Goal: Task Accomplishment & Management: Complete application form

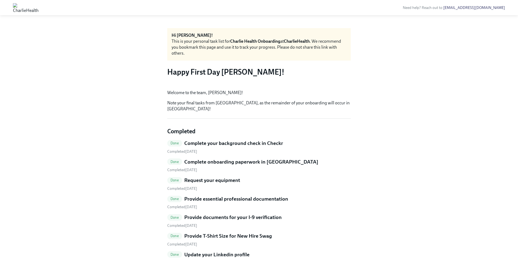
click at [39, 9] on img at bounding box center [26, 7] width 26 height 9
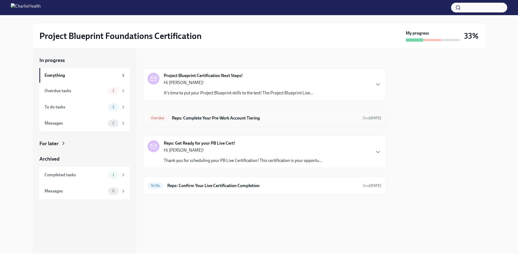
click at [243, 117] on h6 "Reps: Complete Your Pre-Work Account Tiering" at bounding box center [265, 118] width 187 height 6
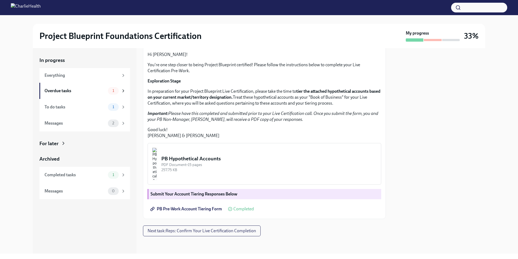
scroll to position [94, 0]
click at [197, 230] on span "Next task : Reps: Confirm Your Live Certification Completion" at bounding box center [202, 230] width 109 height 5
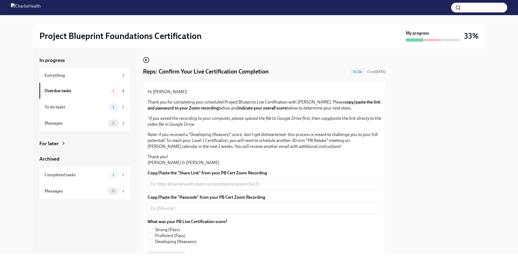
click at [147, 62] on icon "button" at bounding box center [146, 60] width 6 height 6
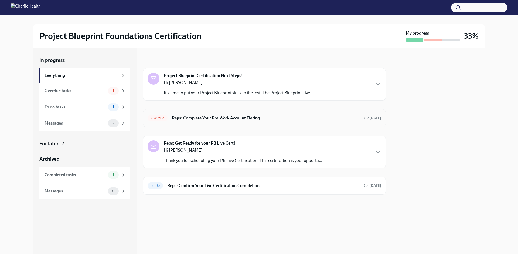
click at [201, 119] on h6 "Reps: Complete Your Pre-Work Account Tiering" at bounding box center [265, 118] width 187 height 6
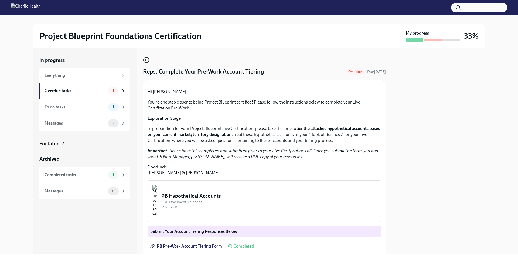
click at [146, 60] on icon "button" at bounding box center [146, 60] width 2 height 0
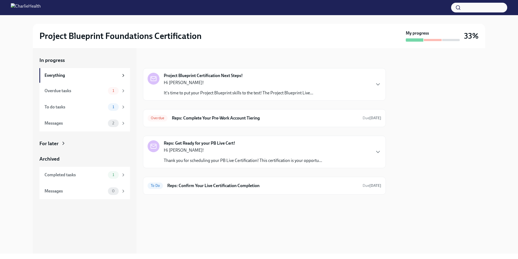
click at [194, 84] on p "Hi [PERSON_NAME]!" at bounding box center [239, 83] width 150 height 6
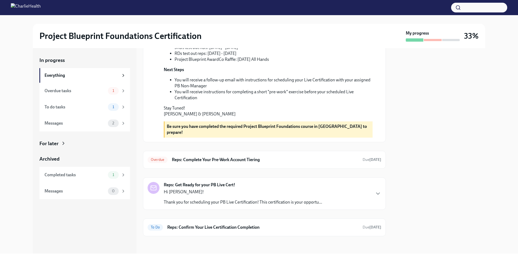
scroll to position [187, 0]
click at [199, 158] on h6 "Reps: Complete Your Pre-Work Account Tiering" at bounding box center [265, 160] width 187 height 6
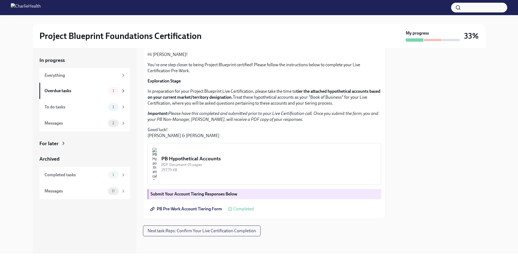
scroll to position [94, 0]
click at [238, 207] on span "Completed" at bounding box center [244, 209] width 21 height 4
click at [200, 208] on span "PB Pre-Work Account Tiering Form" at bounding box center [186, 208] width 71 height 5
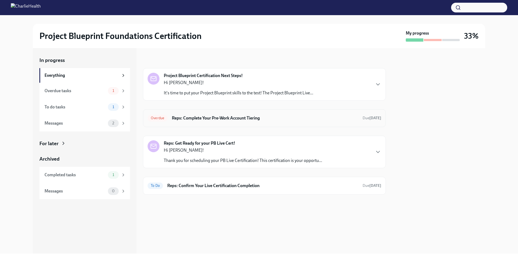
click at [247, 118] on h6 "Reps: Complete Your Pre-Work Account Tiering" at bounding box center [265, 118] width 187 height 6
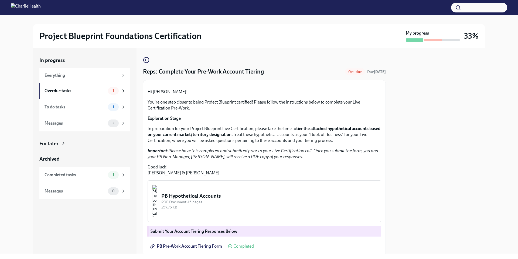
scroll to position [94, 0]
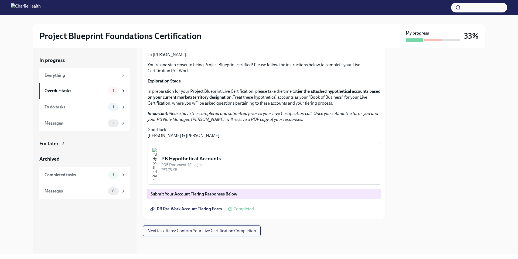
click at [211, 234] on button "Next task : Reps: Confirm Your Live Certification Completion" at bounding box center [202, 230] width 118 height 11
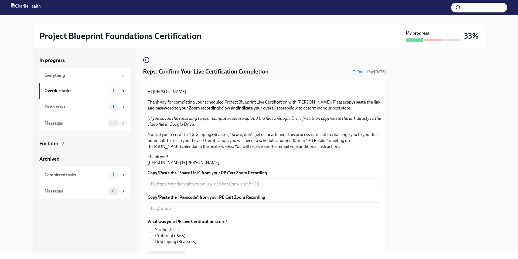
scroll to position [87, 0]
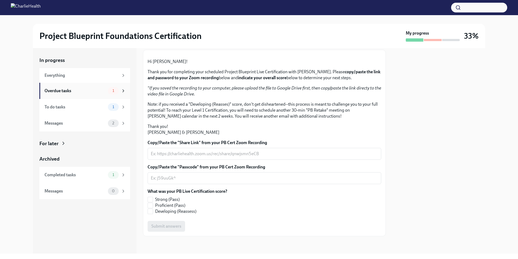
click at [67, 91] on div "Overdue tasks" at bounding box center [75, 91] width 61 height 6
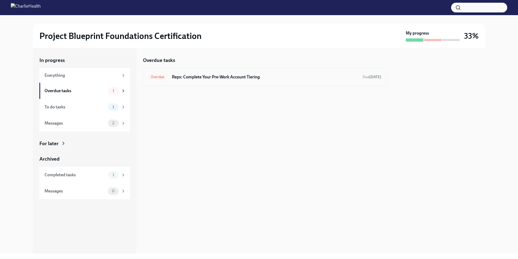
click at [255, 76] on h6 "Reps: Complete Your Pre-Work Account Tiering" at bounding box center [265, 77] width 187 height 6
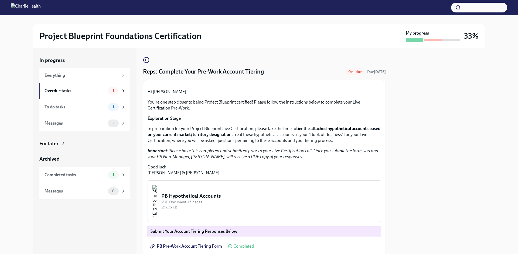
scroll to position [94, 0]
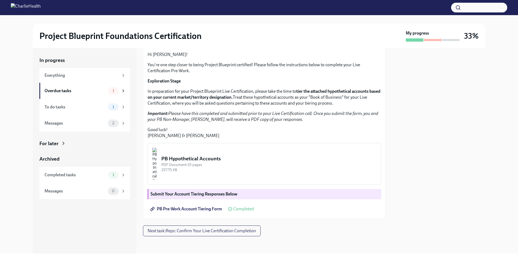
click at [194, 210] on span "PB Pre-Work Account Tiering Form" at bounding box center [186, 208] width 71 height 5
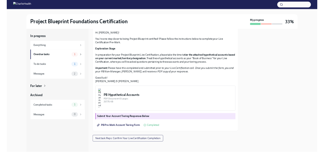
scroll to position [0, 0]
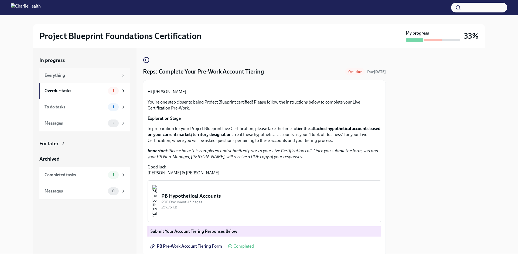
click at [72, 79] on div "Everything" at bounding box center [84, 75] width 91 height 15
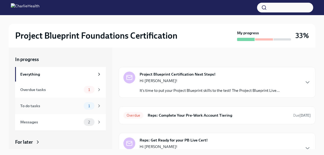
click at [79, 107] on div "To do tasks" at bounding box center [50, 106] width 61 height 6
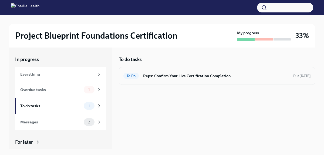
click at [248, 82] on div "To Do Reps: Confirm Your Live Certification Completion Due in 5 days" at bounding box center [217, 76] width 197 height 18
click at [244, 76] on h6 "Reps: Confirm Your Live Certification Completion" at bounding box center [216, 76] width 146 height 6
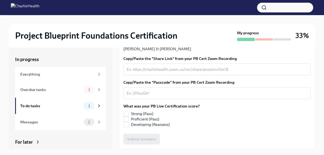
scroll to position [149, 0]
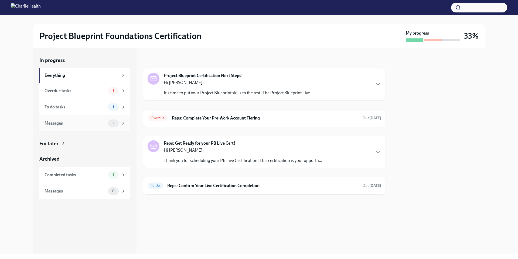
click at [78, 122] on div "Messages" at bounding box center [75, 123] width 61 height 6
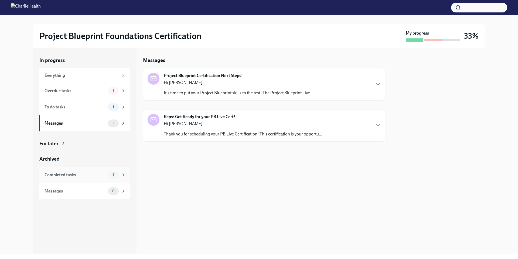
click at [85, 172] on div "Completed tasks" at bounding box center [75, 175] width 61 height 6
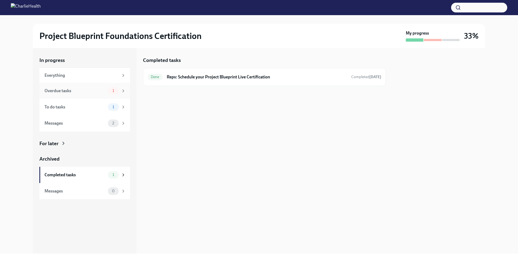
click at [82, 86] on div "Overdue tasks 1" at bounding box center [84, 91] width 91 height 16
click at [79, 88] on div "Overdue tasks" at bounding box center [75, 91] width 61 height 6
click at [83, 97] on div "Overdue tasks 1" at bounding box center [84, 91] width 91 height 16
click at [119, 91] on div "1" at bounding box center [117, 91] width 18 height 8
click at [123, 89] on icon at bounding box center [123, 90] width 1 height 2
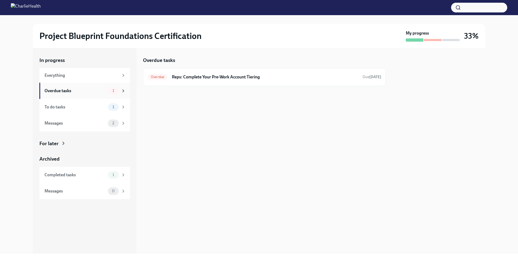
click at [76, 83] on div "Overdue tasks 1" at bounding box center [84, 91] width 91 height 16
click at [70, 75] on div "Everything" at bounding box center [82, 75] width 74 height 6
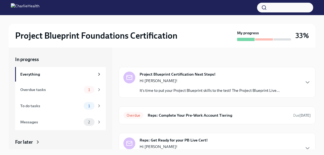
scroll to position [41, 0]
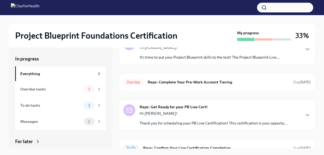
scroll to position [41, 0]
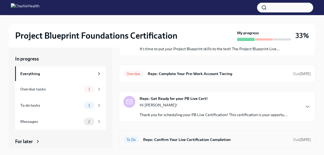
click at [224, 141] on h6 "Reps: Confirm Your Live Certification Completion" at bounding box center [216, 140] width 146 height 6
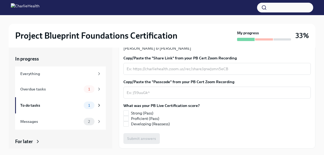
scroll to position [134, 0]
click at [176, 72] on textarea "Copy/Paste the "Share Link" from your PB Cert Zoom Recording" at bounding box center [217, 69] width 181 height 6
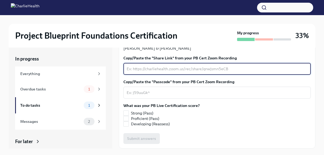
paste textarea "[URL][DOMAIN_NAME]"
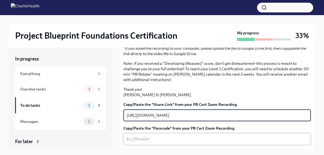
scroll to position [69, 0]
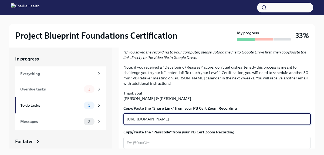
type textarea "[URL][DOMAIN_NAME]"
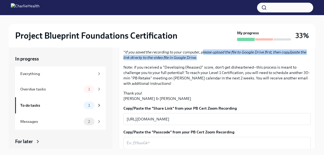
drag, startPoint x: 204, startPoint y: 97, endPoint x: 197, endPoint y: 104, distance: 9.4
click at [197, 60] on em "If you saved the recording to your computer, please upload the file to Google D…" at bounding box center [214, 55] width 183 height 10
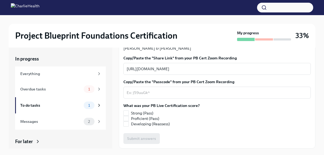
scroll to position [164, 0]
click at [128, 113] on input "Strong (Pass)" at bounding box center [126, 113] width 5 height 5
checkbox input "true"
click at [127, 120] on input "Proficient (Pass)" at bounding box center [126, 118] width 5 height 5
checkbox input "true"
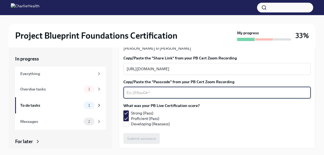
click at [180, 94] on textarea "Copy/Paste the "Passcode" from your PB Cert Zoom Recording" at bounding box center [217, 92] width 181 height 6
type textarea "None"
click at [126, 116] on input "Proficient (Pass)" at bounding box center [126, 118] width 5 height 5
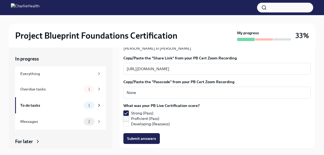
click at [126, 118] on input "Proficient (Pass)" at bounding box center [126, 118] width 5 height 5
click at [124, 118] on input "Proficient (Pass)" at bounding box center [126, 118] width 5 height 5
checkbox input "false"
